Goal: Check status: Check status

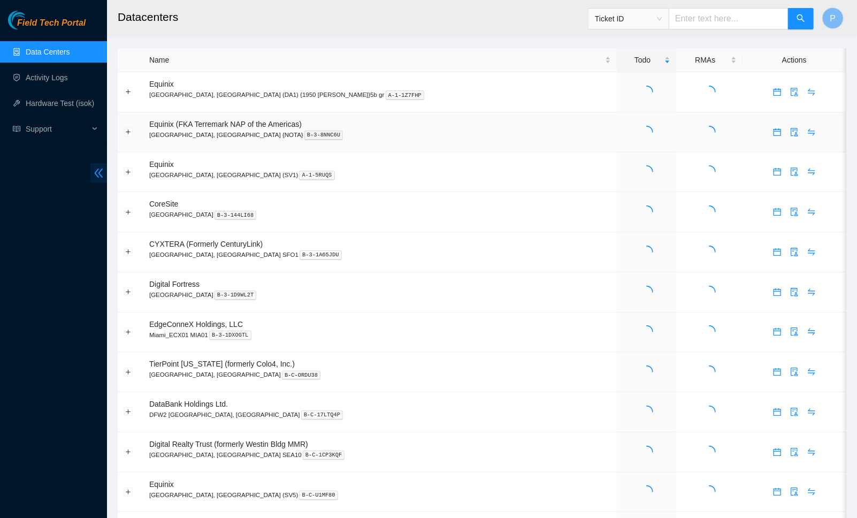
click at [91, 171] on span "double-left" at bounding box center [98, 173] width 17 height 20
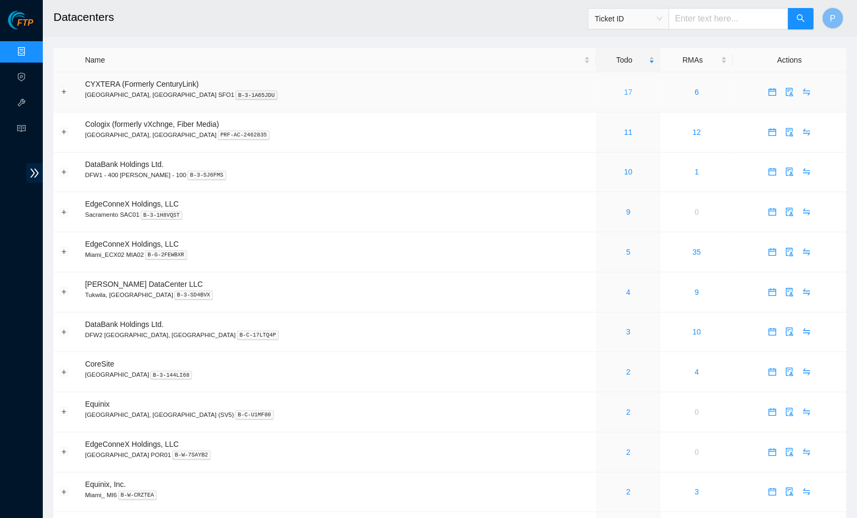
click at [624, 88] on link "17" at bounding box center [628, 92] width 9 height 9
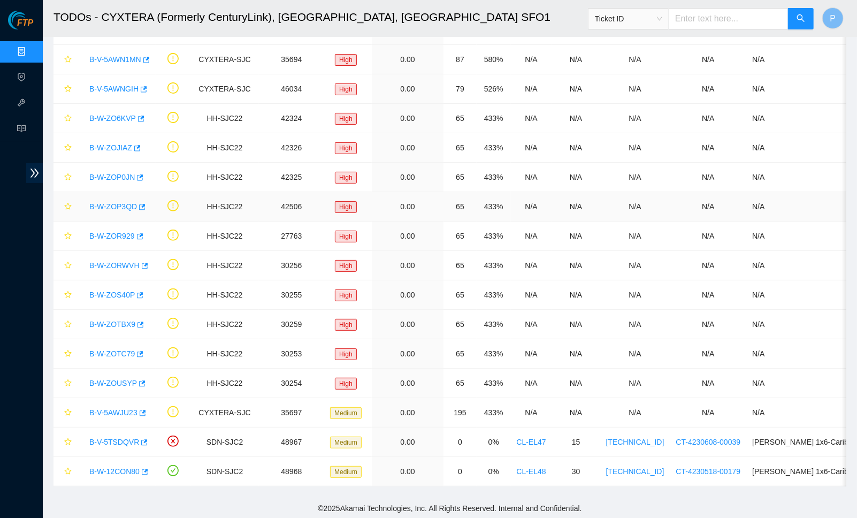
scroll to position [128, 0]
click at [708, 26] on input "text" at bounding box center [728, 18] width 120 height 21
paste input "B-V-5AWNBOL"
type input "B-V-5AWNBOL"
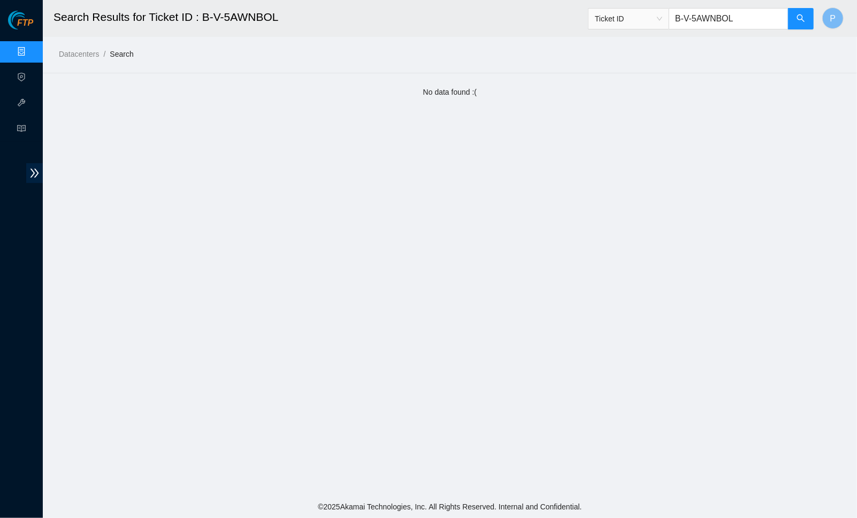
click at [734, 18] on input "B-V-5AWNBOL" at bounding box center [728, 18] width 120 height 21
paste input "JU23"
type input "B-V-5AWJU23"
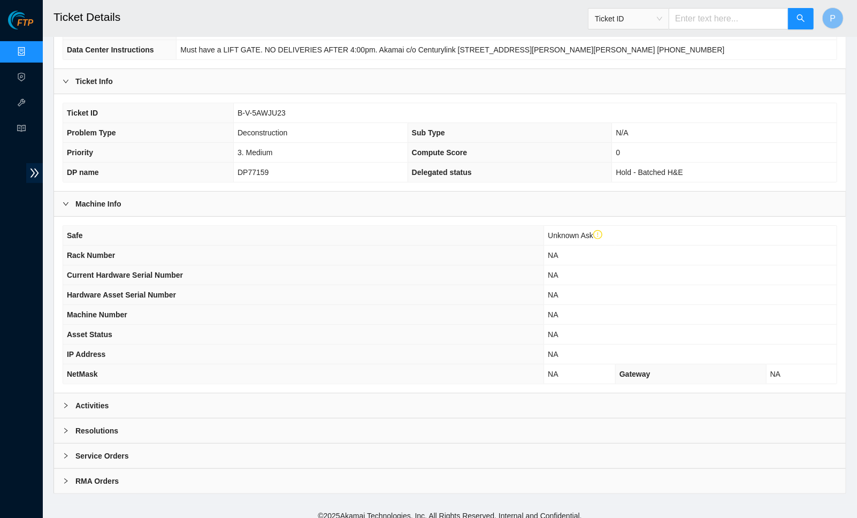
scroll to position [160, 0]
click at [236, 393] on div "Activities" at bounding box center [449, 405] width 791 height 25
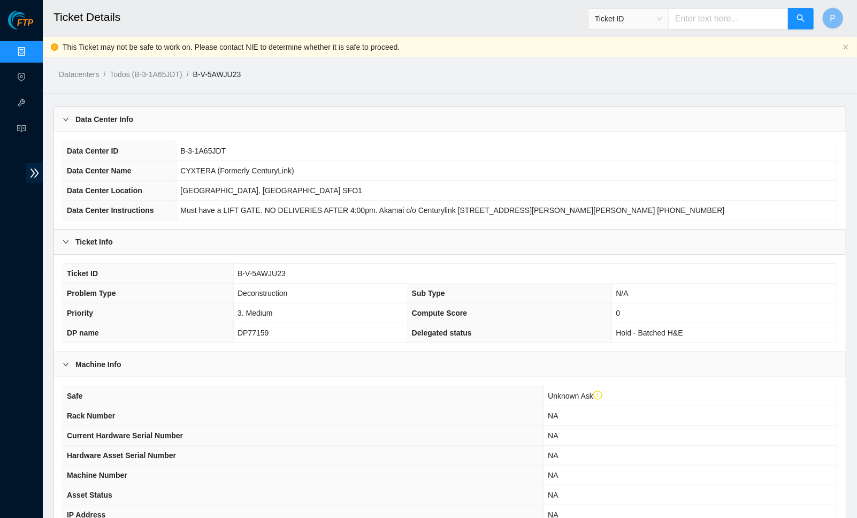
scroll to position [0, 0]
click at [435, 47] on div "Datacenters / Todos (B-3-1A65JDT) / B-V-5AWJU23 /" at bounding box center [348, 50] width 611 height 60
click at [700, 19] on input "text" at bounding box center [728, 18] width 120 height 21
paste input "B-V-5AWNBOL"
type input "B-V-5AWNBOL"
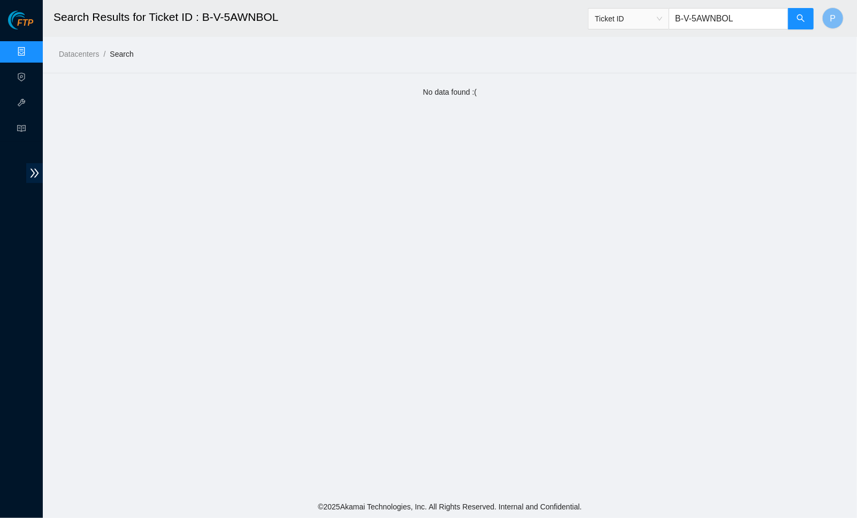
click at [704, 12] on input "B-V-5AWNBOL" at bounding box center [728, 18] width 120 height 21
click at [792, 21] on button "button" at bounding box center [801, 18] width 26 height 21
click at [766, 19] on input "B-V-5AWNBOL" at bounding box center [728, 18] width 120 height 21
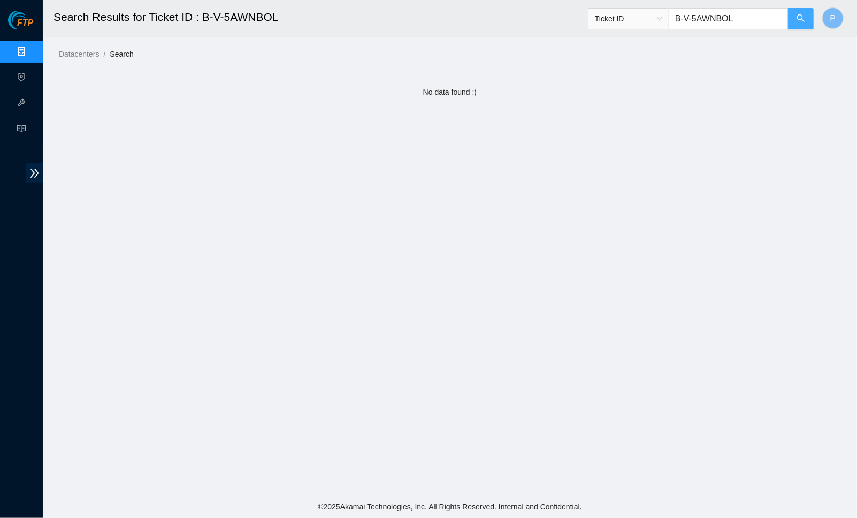
click at [795, 17] on button "button" at bounding box center [801, 18] width 26 height 21
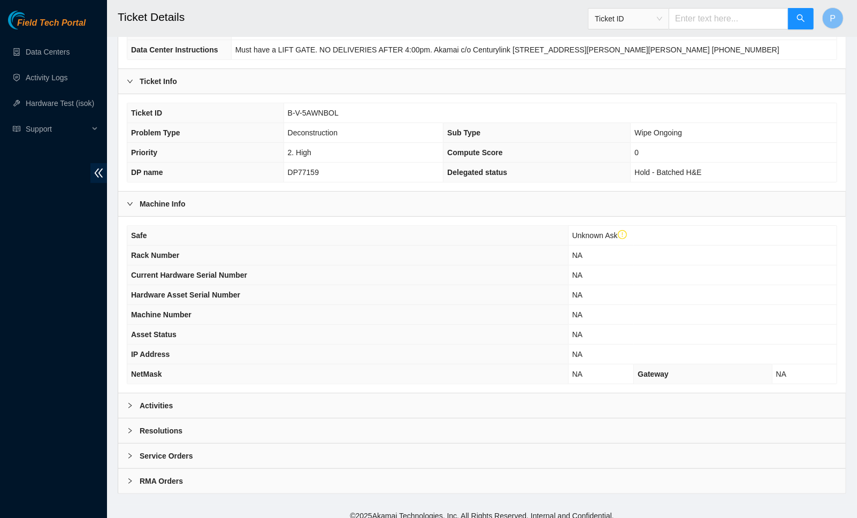
click at [448, 400] on div "Activities" at bounding box center [481, 405] width 727 height 25
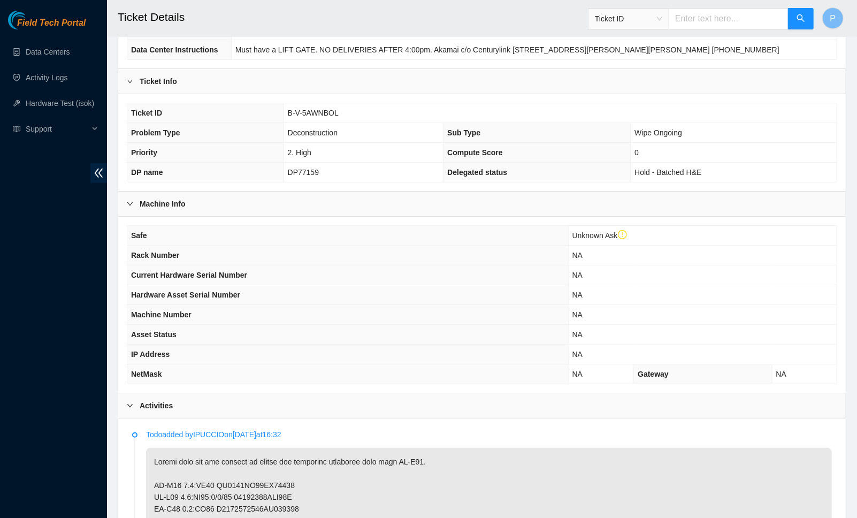
scroll to position [394, 0]
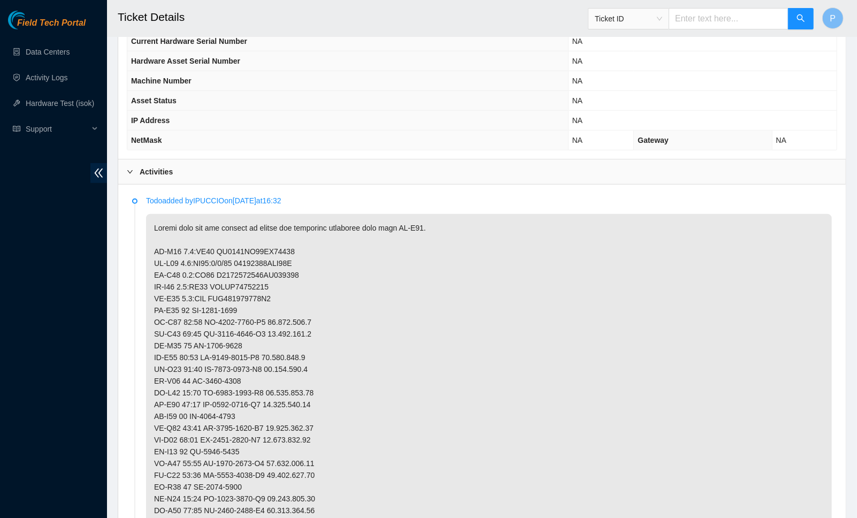
click at [701, 19] on input "text" at bounding box center [728, 18] width 120 height 21
paste input "B-V-5AWJU23"
type input "B-V-5AWJU23"
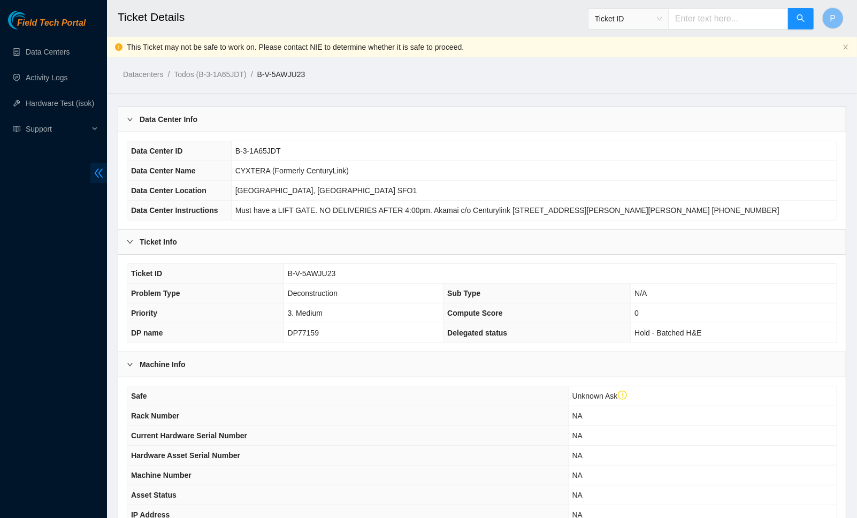
click at [99, 164] on span "double-left" at bounding box center [98, 173] width 17 height 20
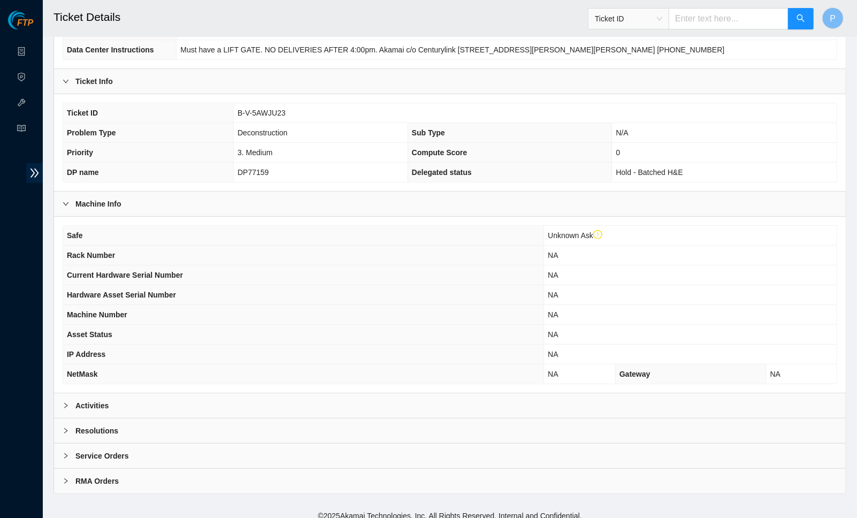
click at [246, 393] on div "Activities" at bounding box center [449, 405] width 791 height 25
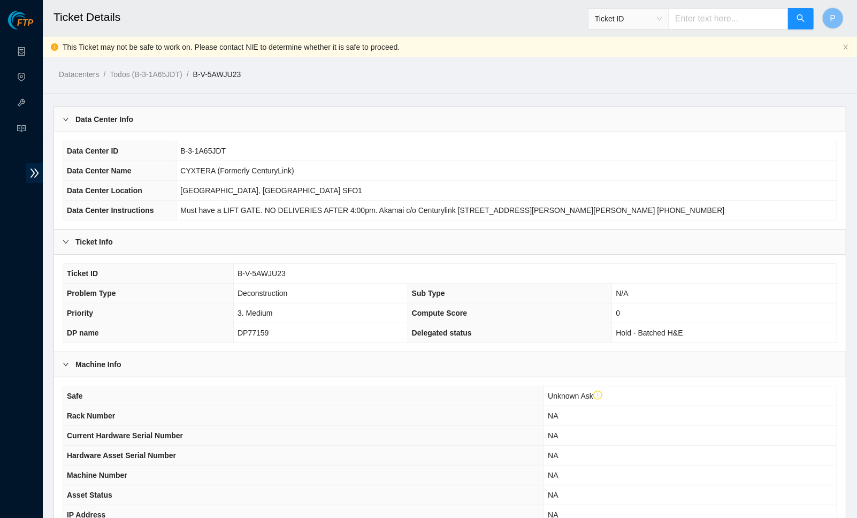
click at [712, 22] on input "text" at bounding box center [728, 18] width 120 height 21
paste input "B-V-5AWNBOL"
type input "B-V-5AWNBOL"
click at [348, 127] on div "Data Center Info" at bounding box center [449, 119] width 791 height 25
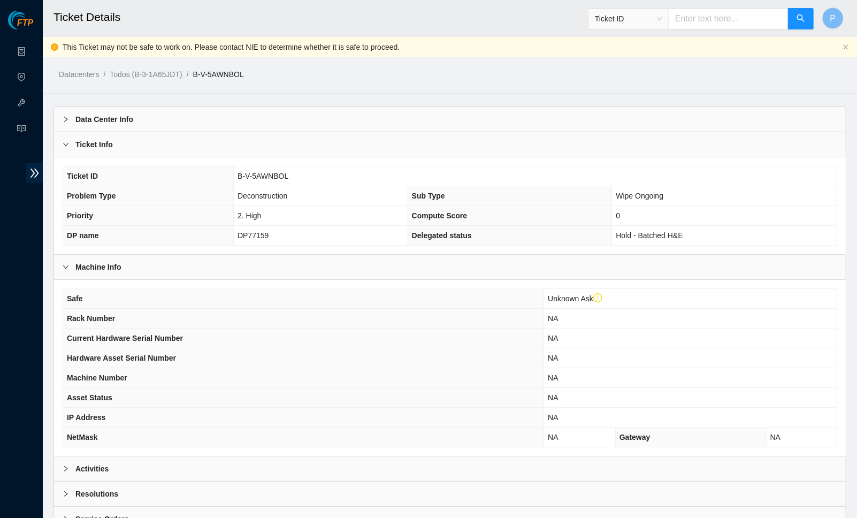
click at [337, 152] on div "Ticket Info" at bounding box center [449, 144] width 791 height 25
